Goal: Check status

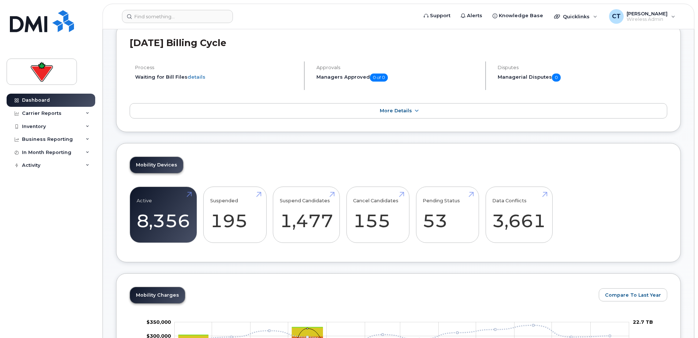
scroll to position [37, 0]
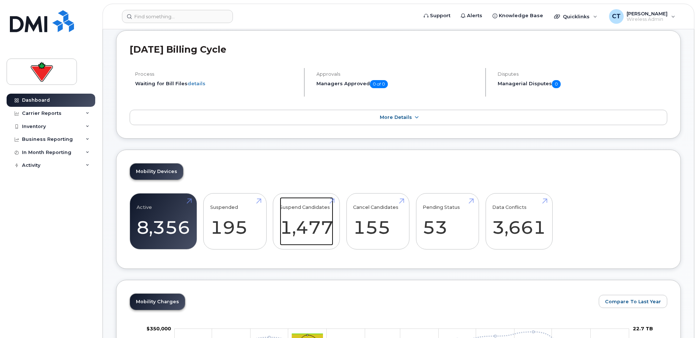
click at [328, 223] on link "Suspend Candidates 1,477" at bounding box center [306, 221] width 53 height 48
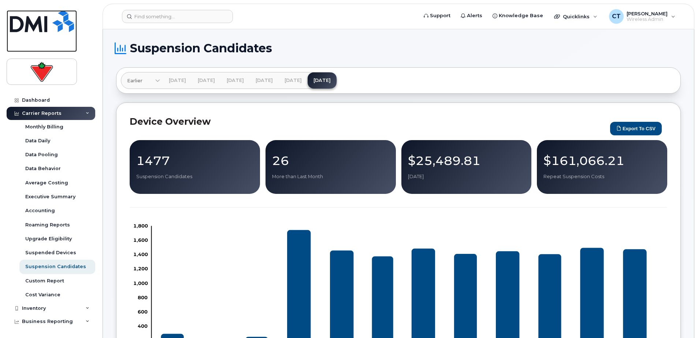
click at [27, 25] on img at bounding box center [42, 21] width 64 height 22
